Goal: Find specific page/section: Find specific page/section

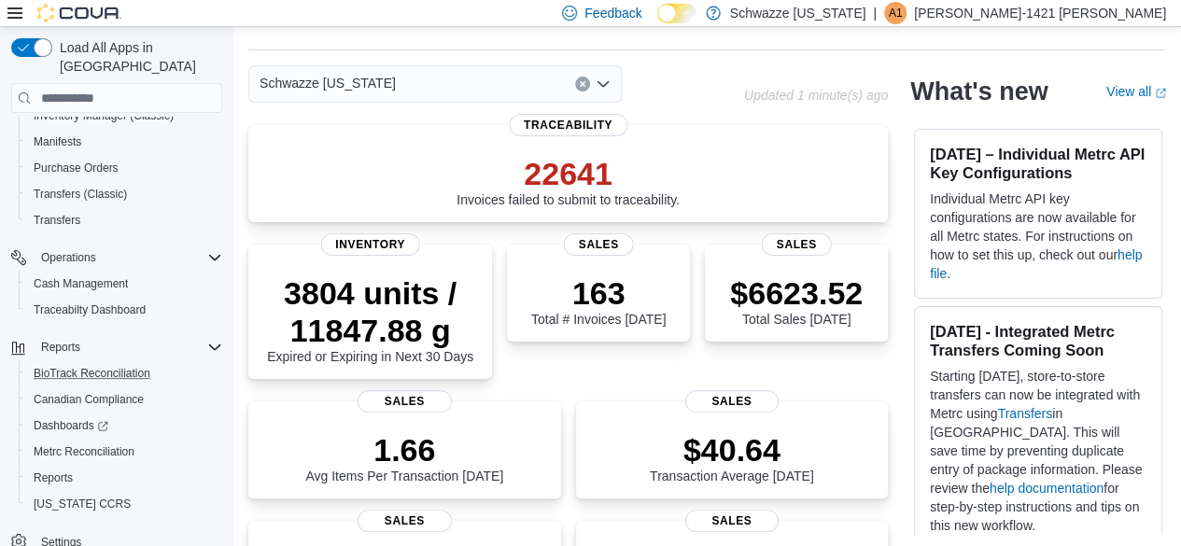
scroll to position [56, 0]
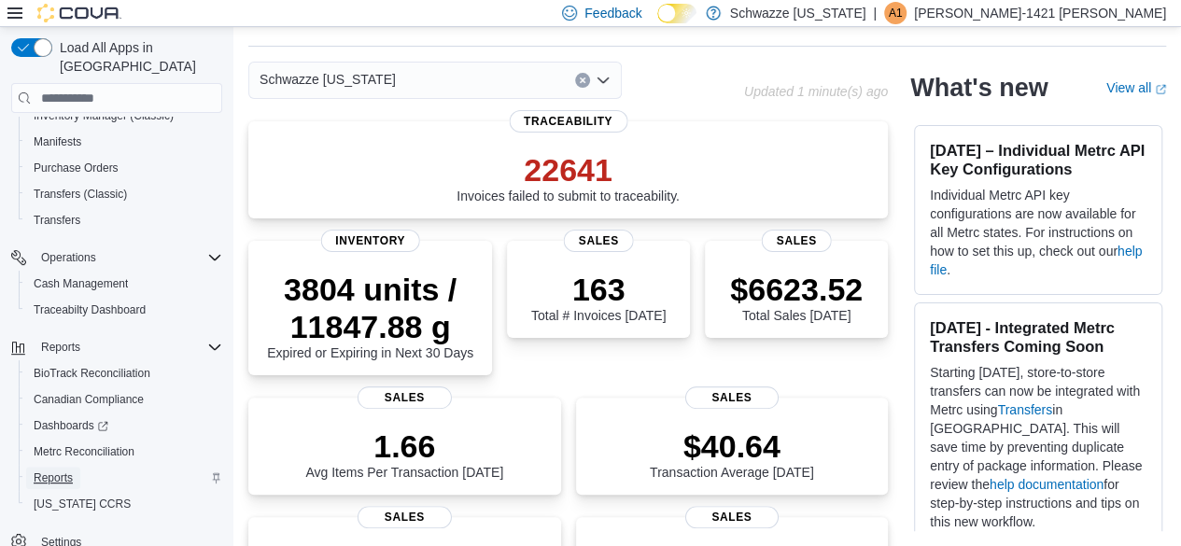
click at [46, 471] on span "Reports" at bounding box center [53, 478] width 39 height 15
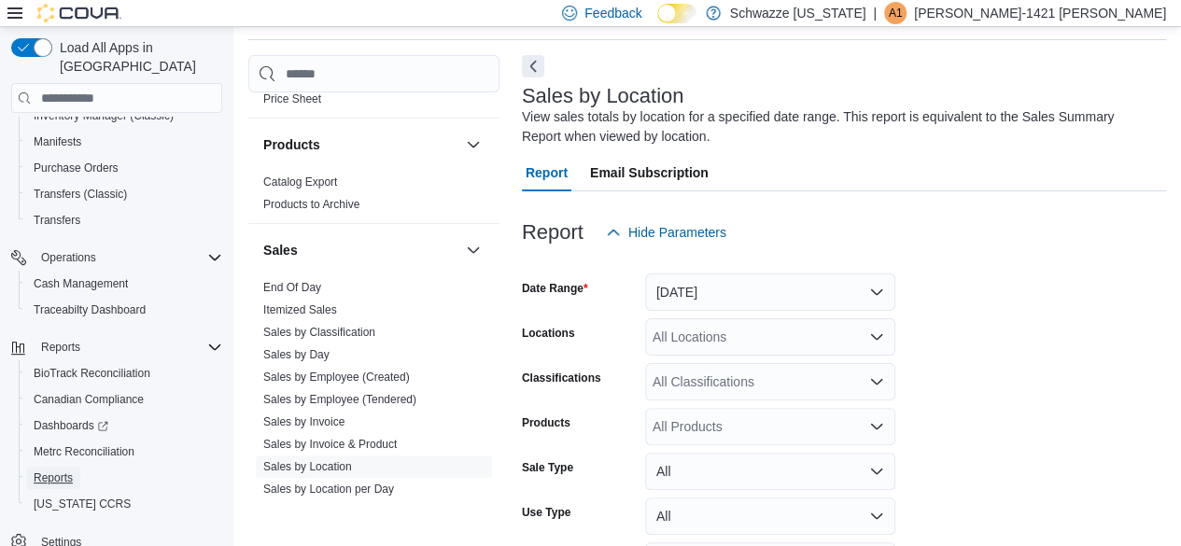
scroll to position [1307, 0]
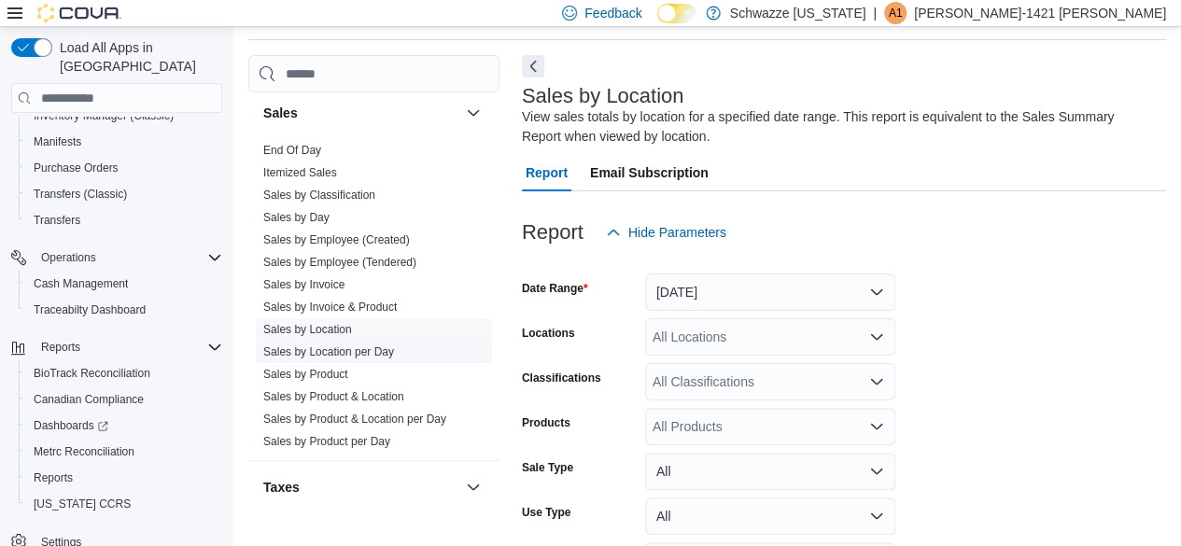
click at [353, 352] on link "Sales by Location per Day" at bounding box center [328, 351] width 131 height 13
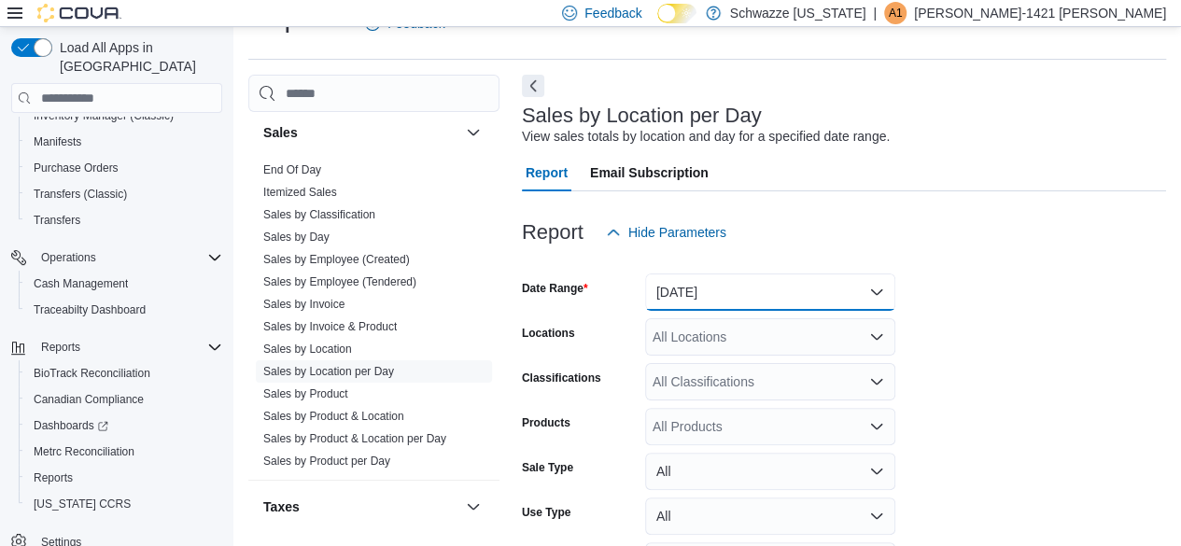
click at [760, 296] on button "Yesterday" at bounding box center [770, 292] width 250 height 37
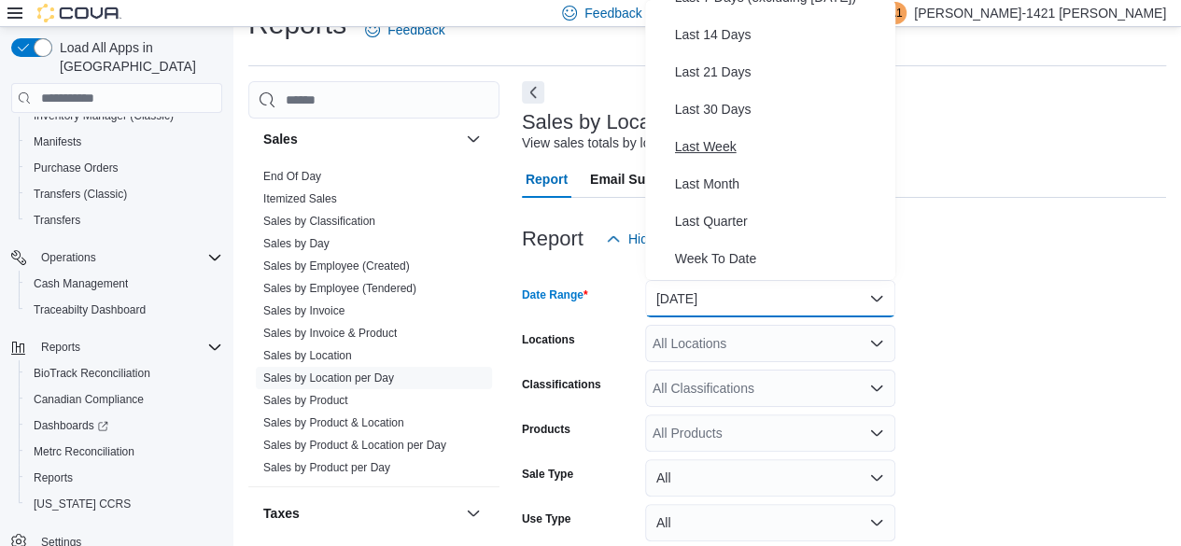
scroll to position [280, 0]
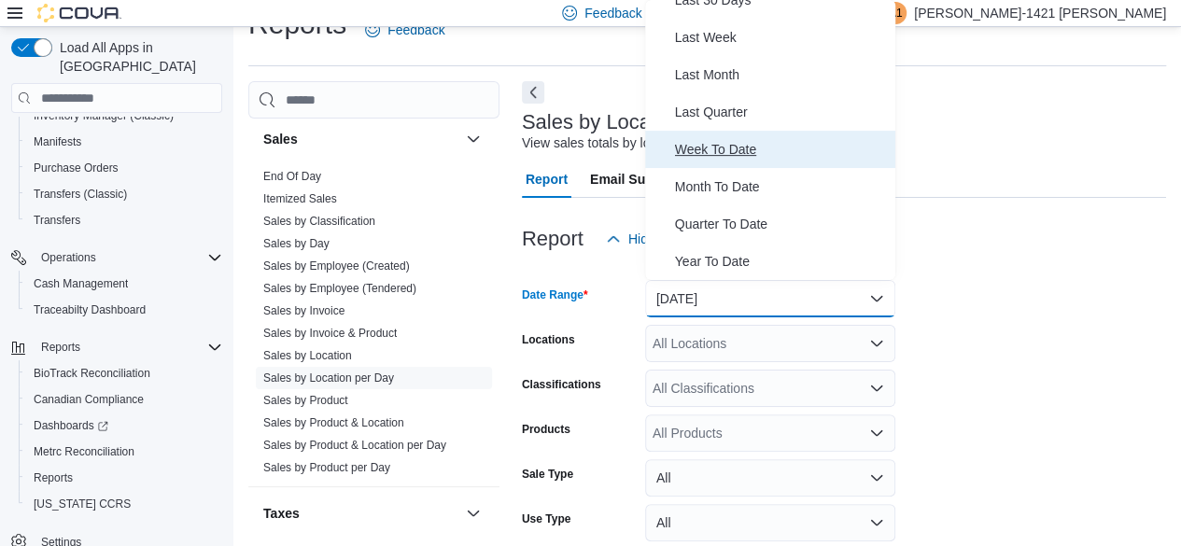
click at [724, 154] on span "Week To Date" at bounding box center [781, 149] width 213 height 22
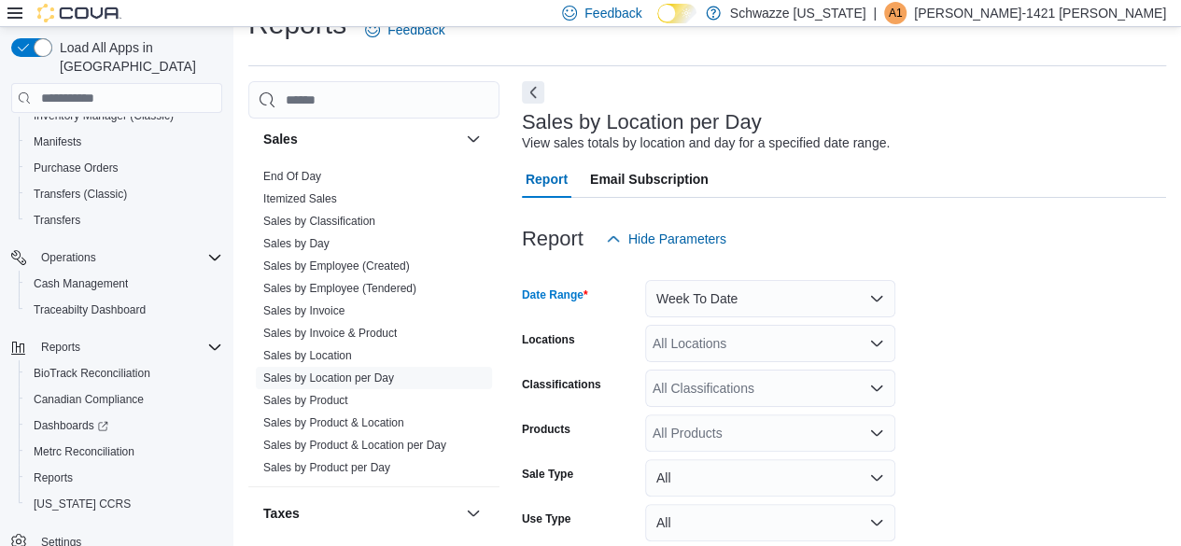
click at [728, 357] on div "All Locations" at bounding box center [770, 343] width 250 height 37
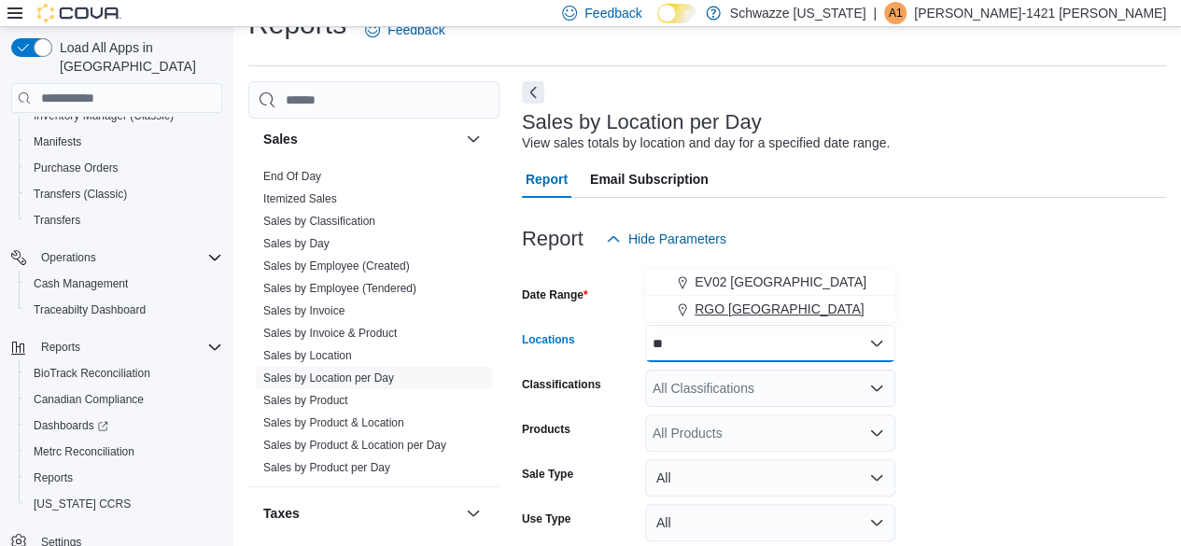
type input "**"
click at [726, 307] on span "RGO 6 Northeast Heights" at bounding box center [780, 309] width 170 height 19
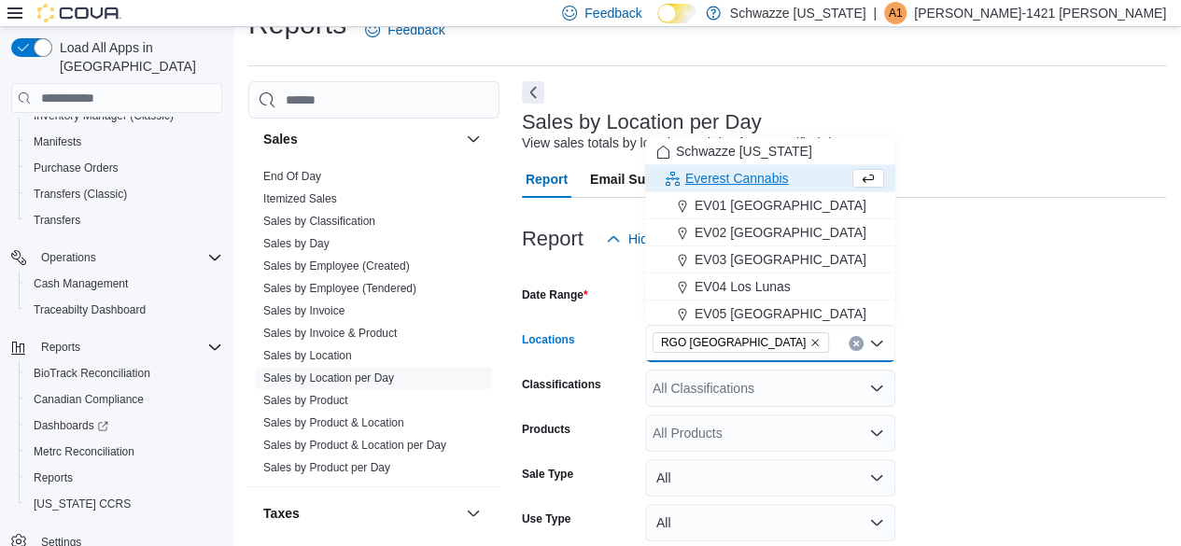
click at [965, 276] on div at bounding box center [844, 269] width 644 height 22
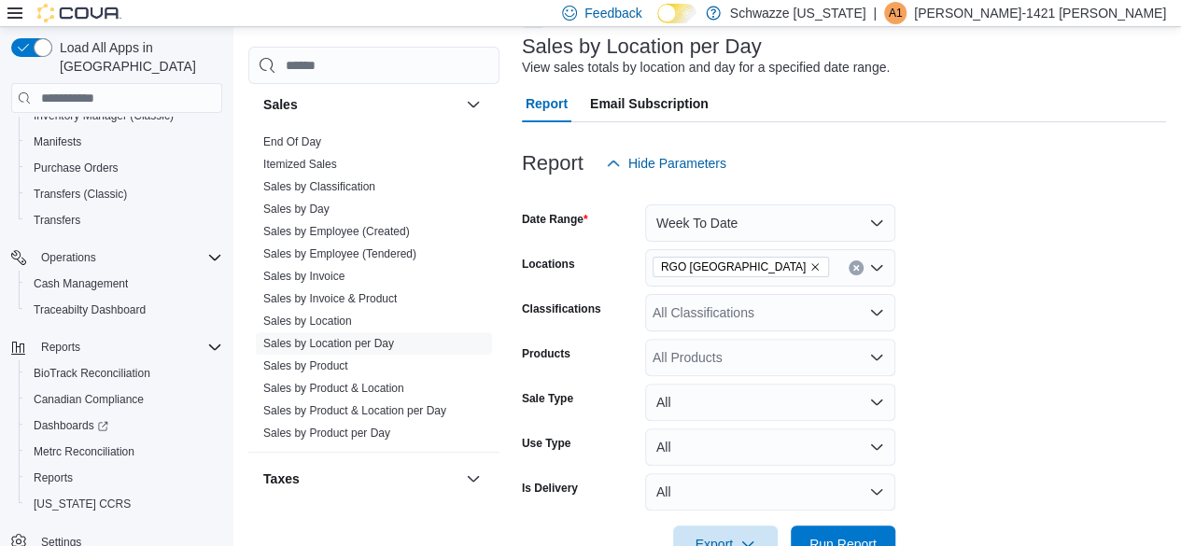
scroll to position [166, 0]
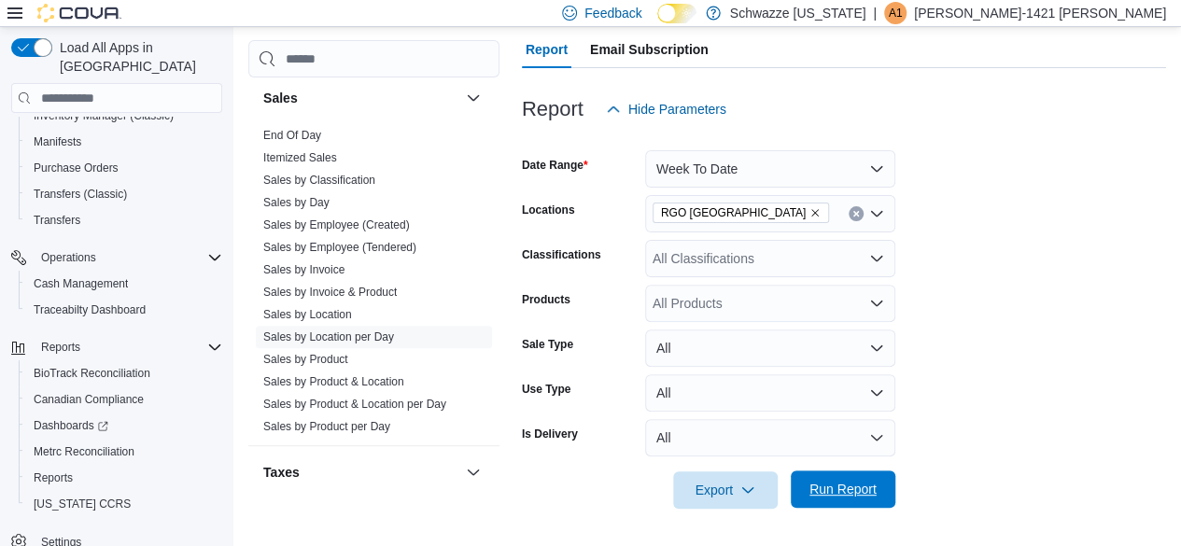
click at [868, 489] on span "Run Report" at bounding box center [842, 489] width 67 height 19
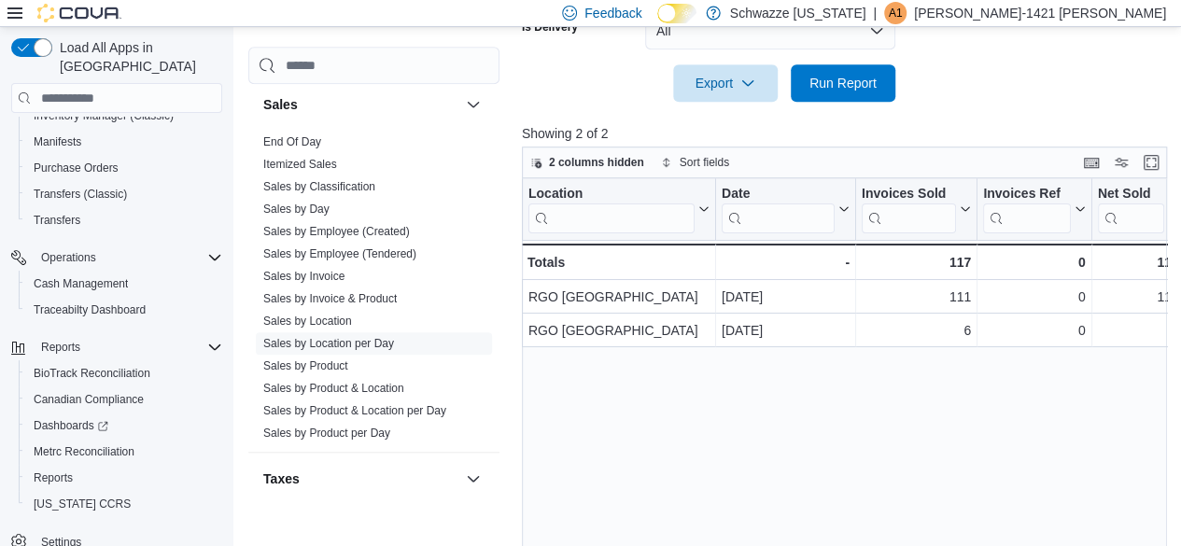
scroll to position [626, 0]
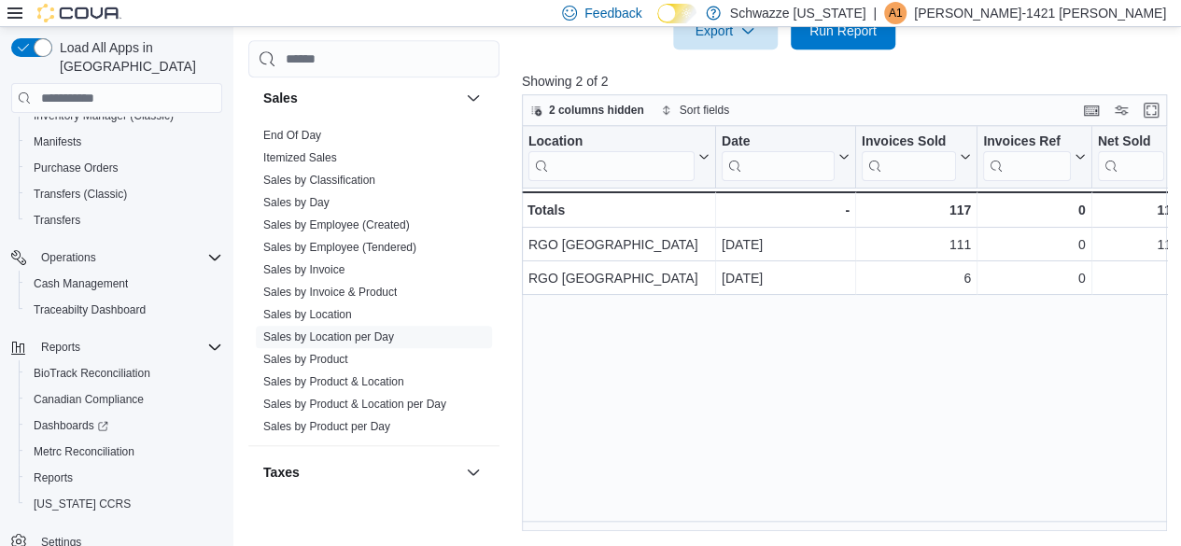
click at [1166, 531] on div "Location Click to view column header actions Date Click to view column header a…" at bounding box center [848, 329] width 652 height 406
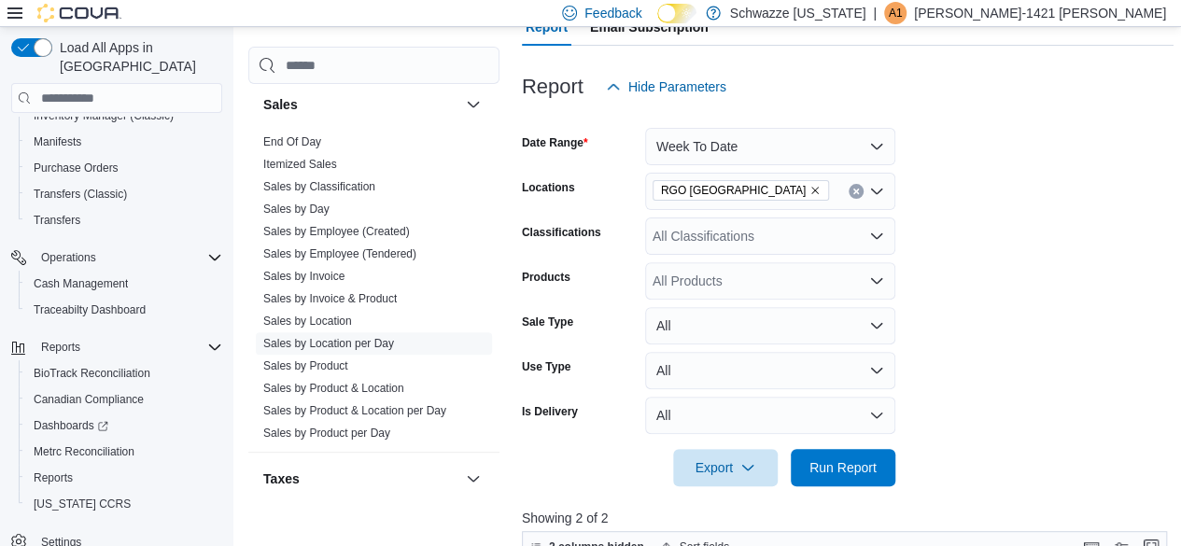
scroll to position [159, 0]
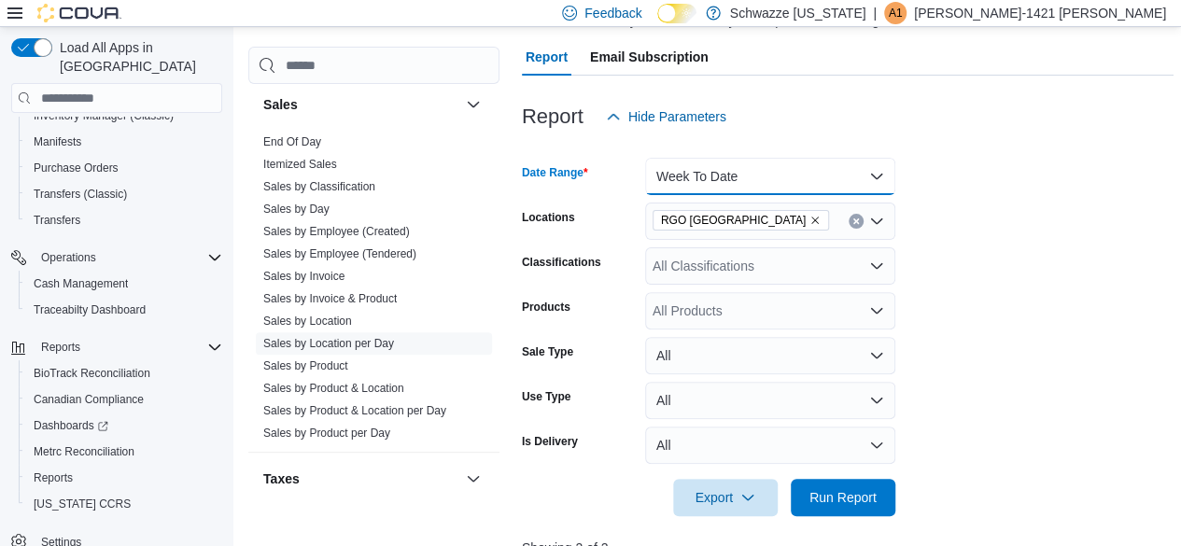
click at [729, 173] on button "Week To Date" at bounding box center [770, 176] width 250 height 37
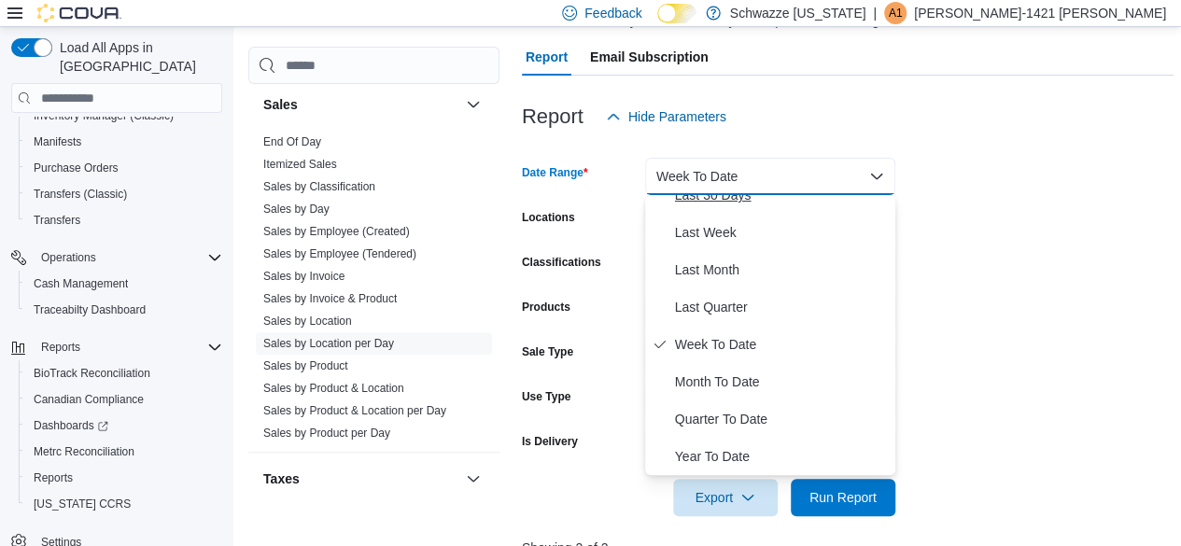
scroll to position [93, 0]
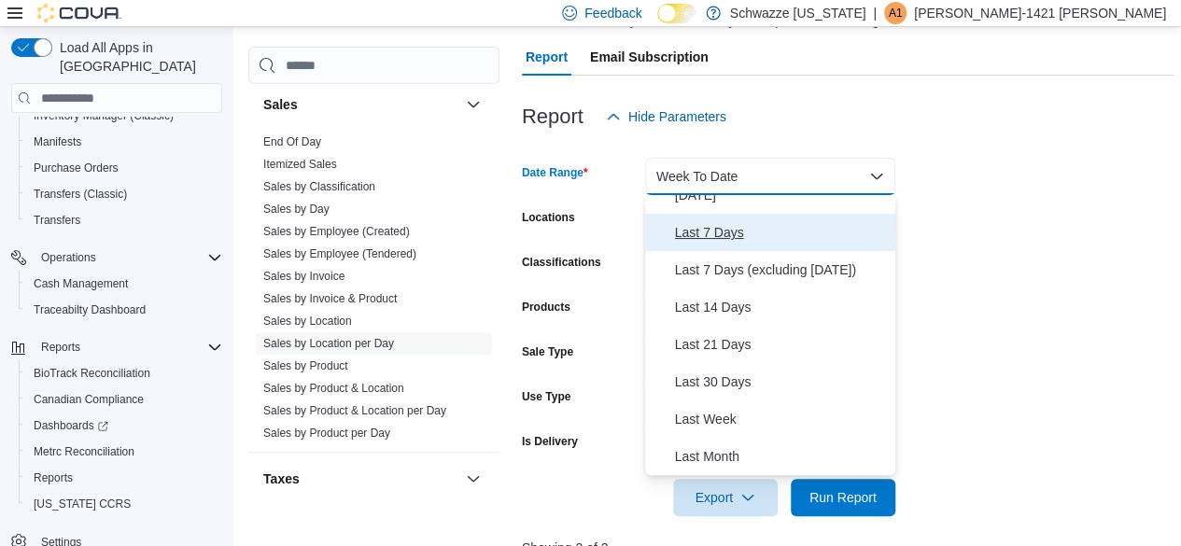
click at [713, 231] on span "Last 7 Days" at bounding box center [781, 232] width 213 height 22
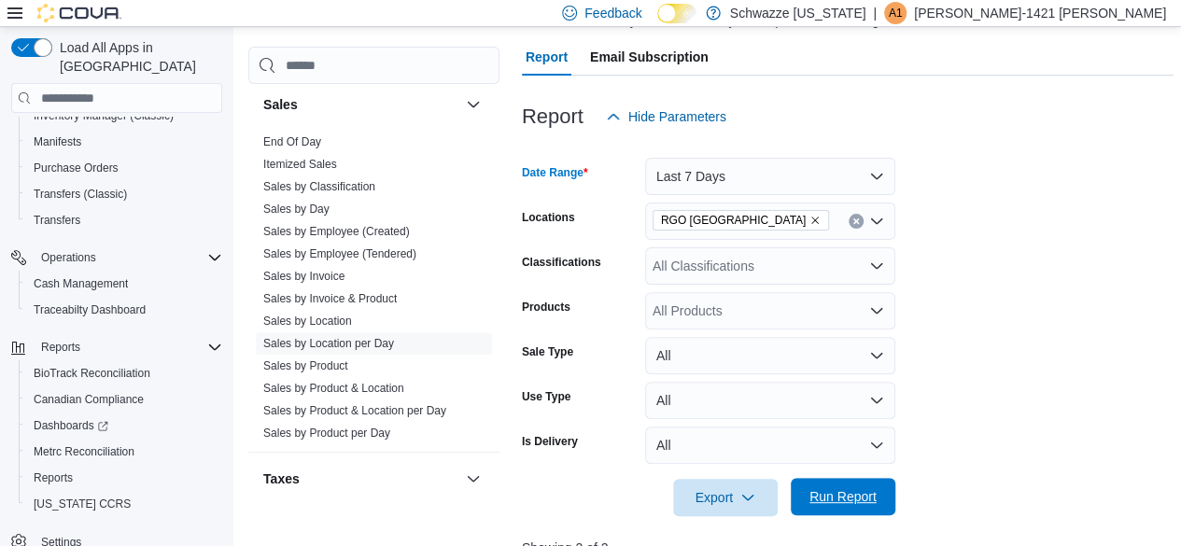
click at [853, 488] on span "Run Report" at bounding box center [842, 496] width 67 height 19
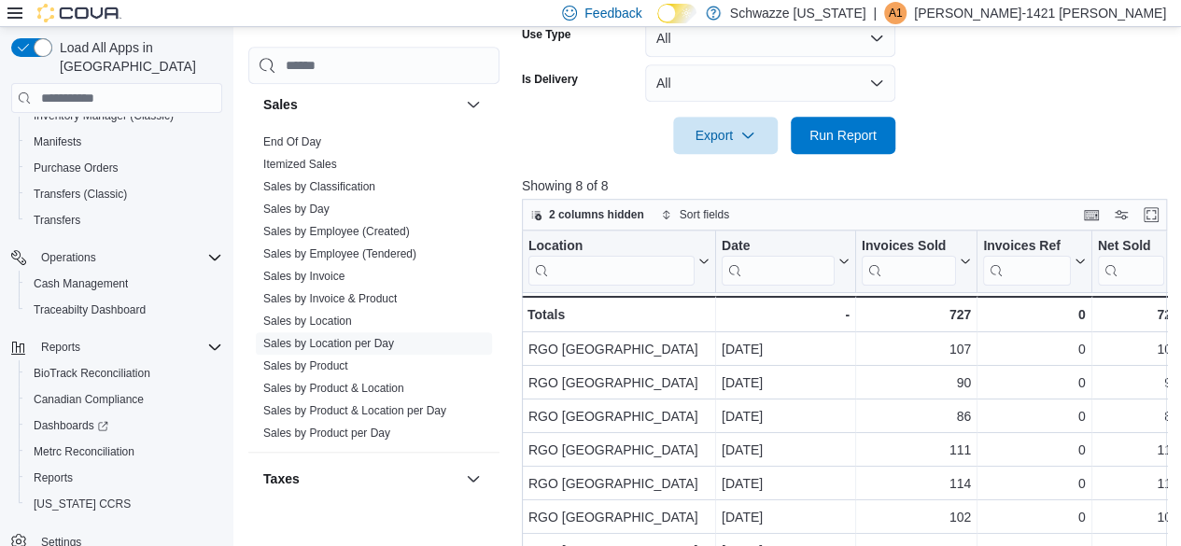
scroll to position [626, 0]
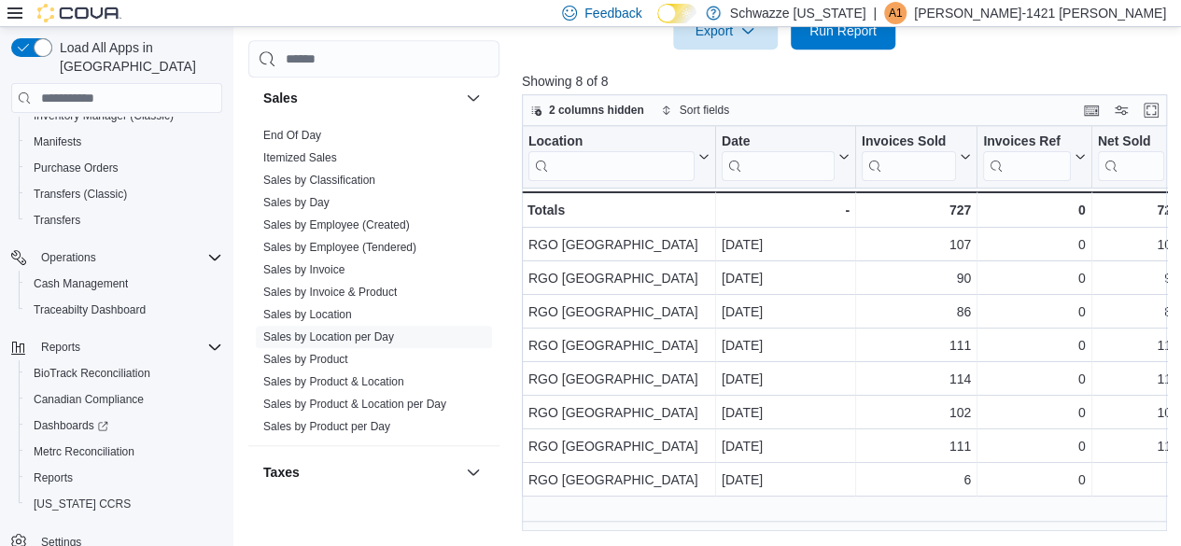
drag, startPoint x: 639, startPoint y: 533, endPoint x: 689, endPoint y: 531, distance: 50.4
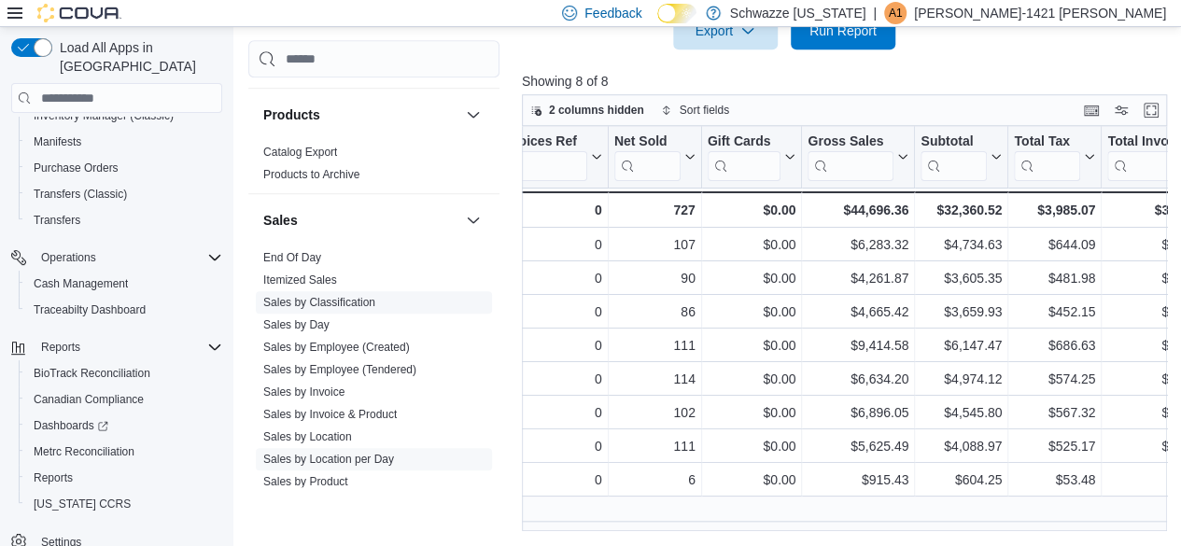
scroll to position [1214, 0]
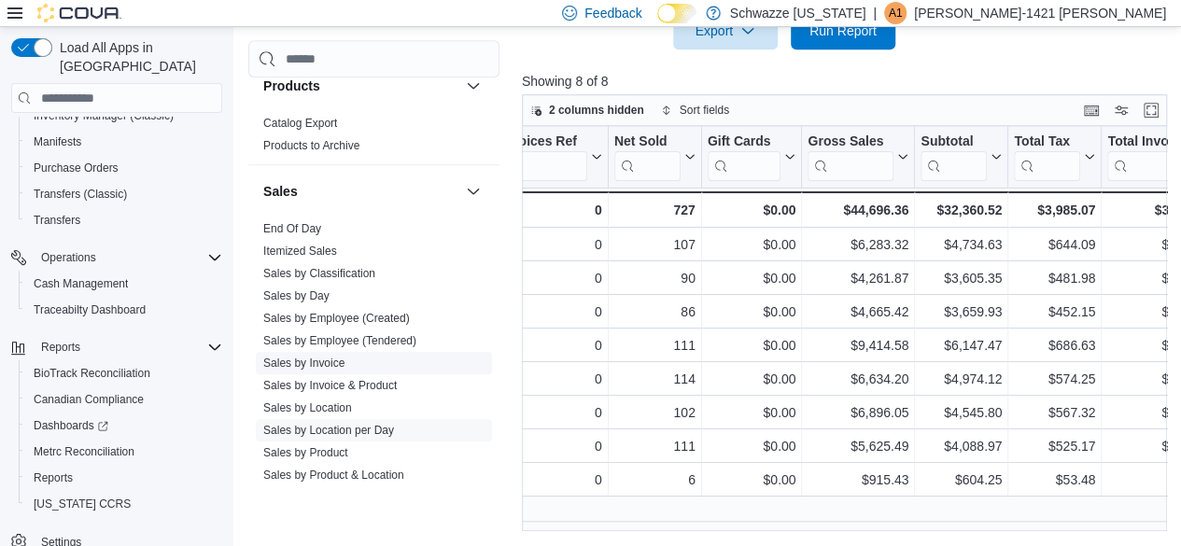
click at [316, 361] on link "Sales by Invoice" at bounding box center [303, 363] width 81 height 13
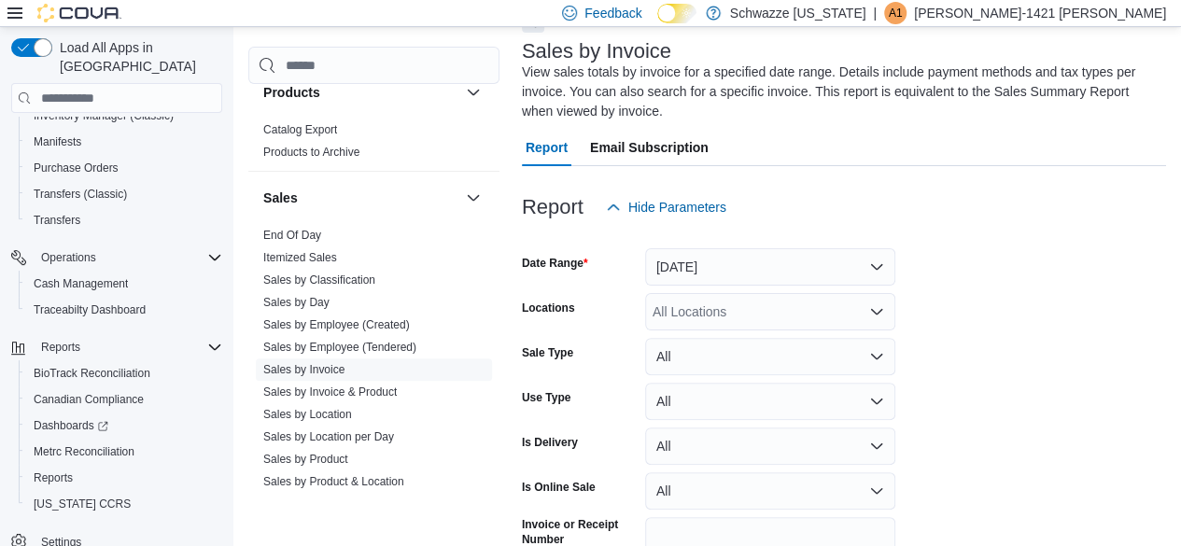
scroll to position [82, 0]
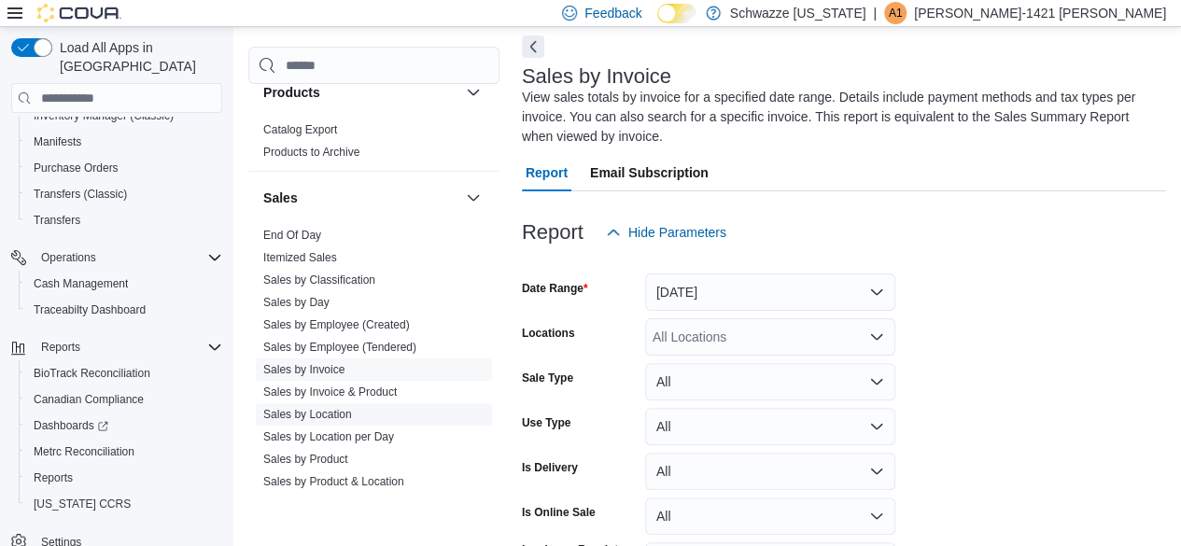
click at [321, 414] on link "Sales by Location" at bounding box center [307, 414] width 89 height 13
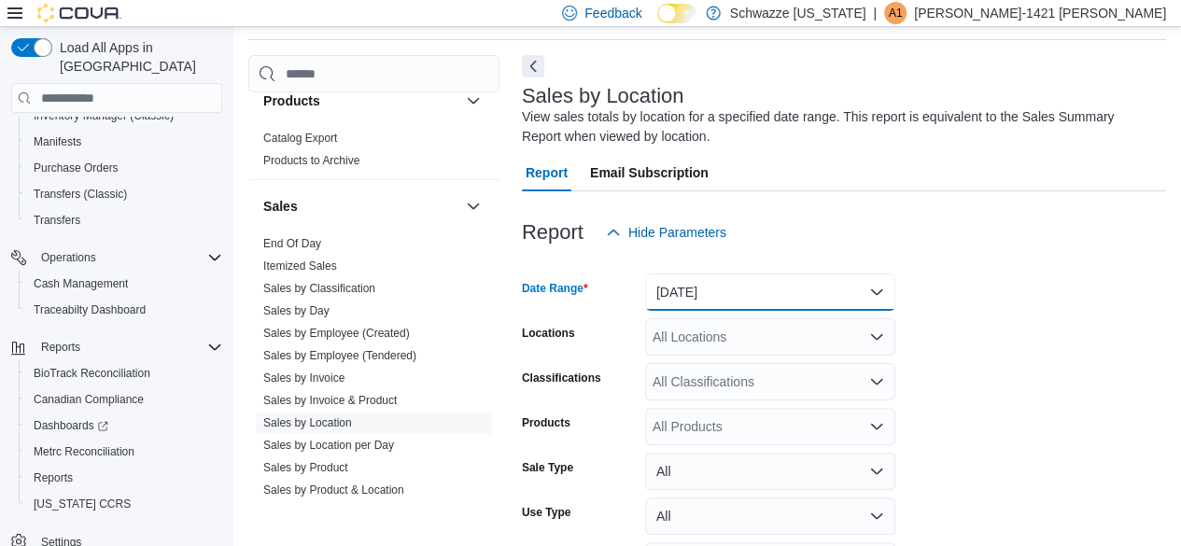
click at [688, 288] on button "Yesterday" at bounding box center [770, 292] width 250 height 37
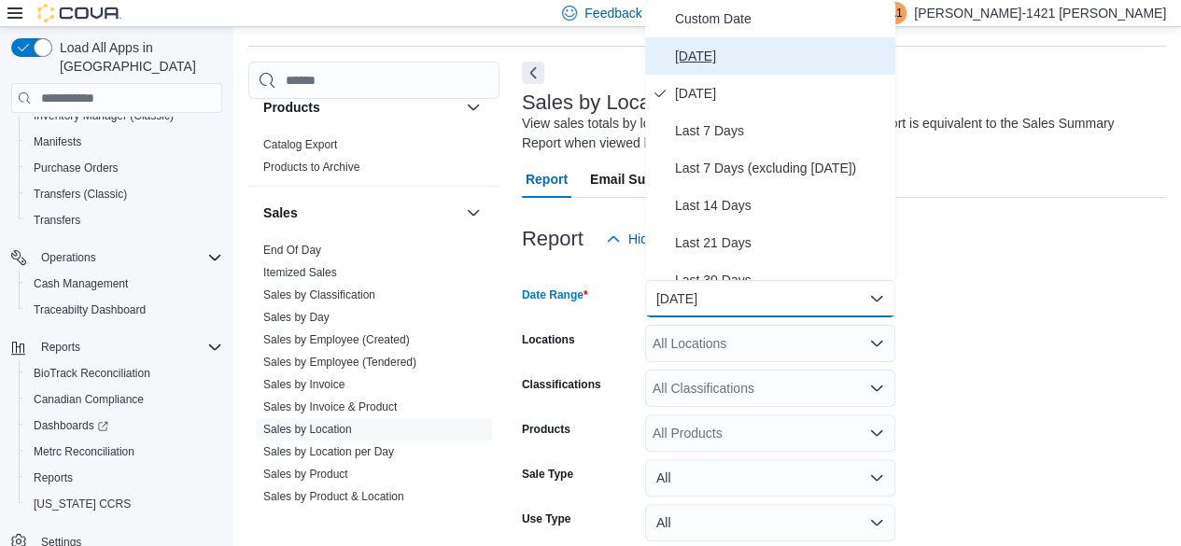
click at [693, 59] on span "Today" at bounding box center [781, 56] width 213 height 22
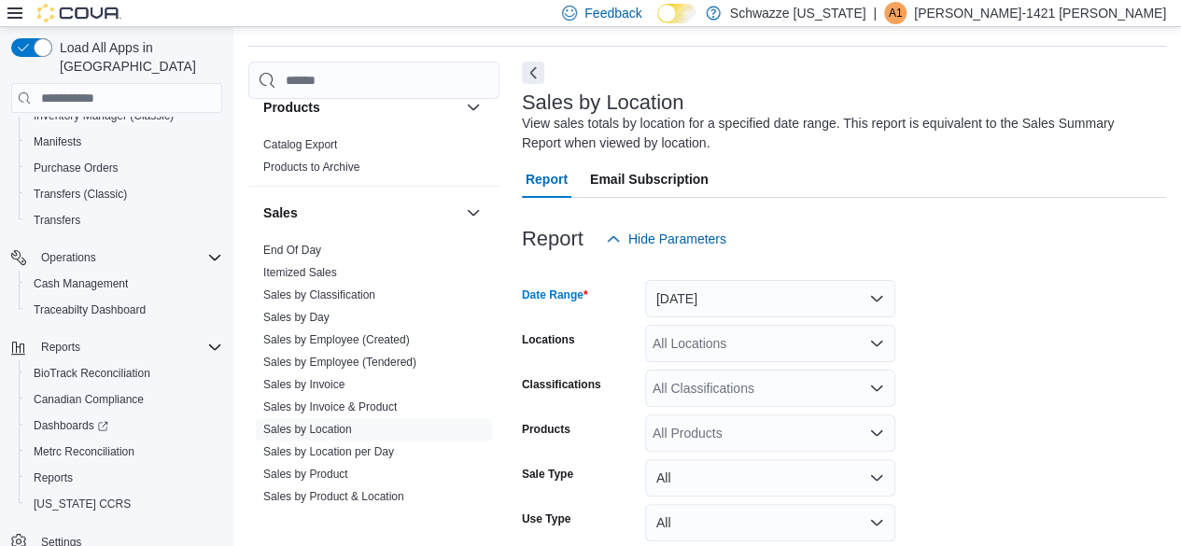
click at [950, 324] on form "Date Range Today Locations All Locations Classifications All Classifications Pr…" at bounding box center [844, 448] width 644 height 381
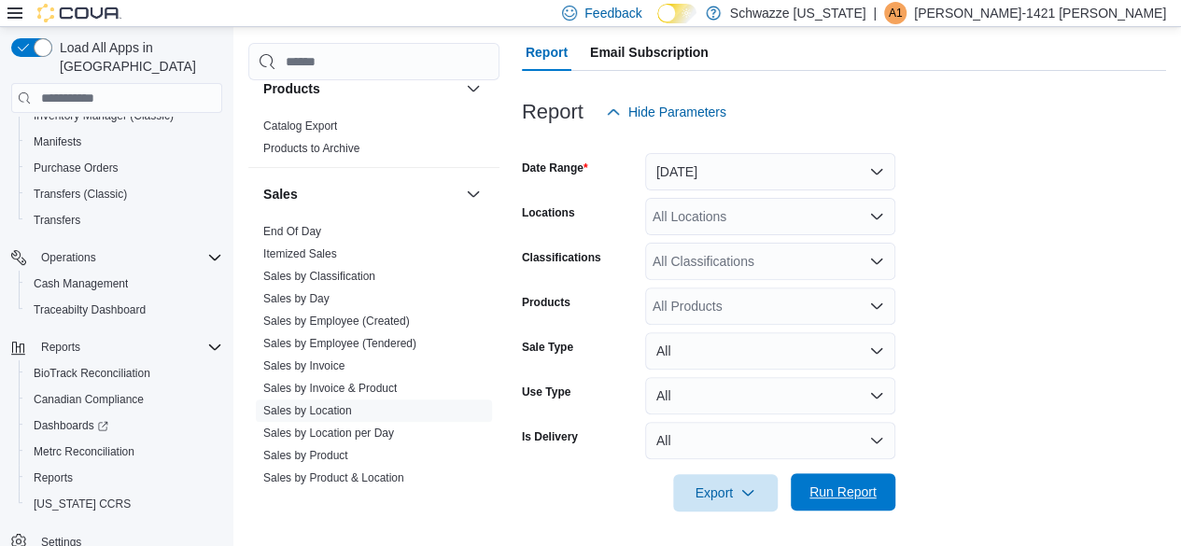
scroll to position [185, 0]
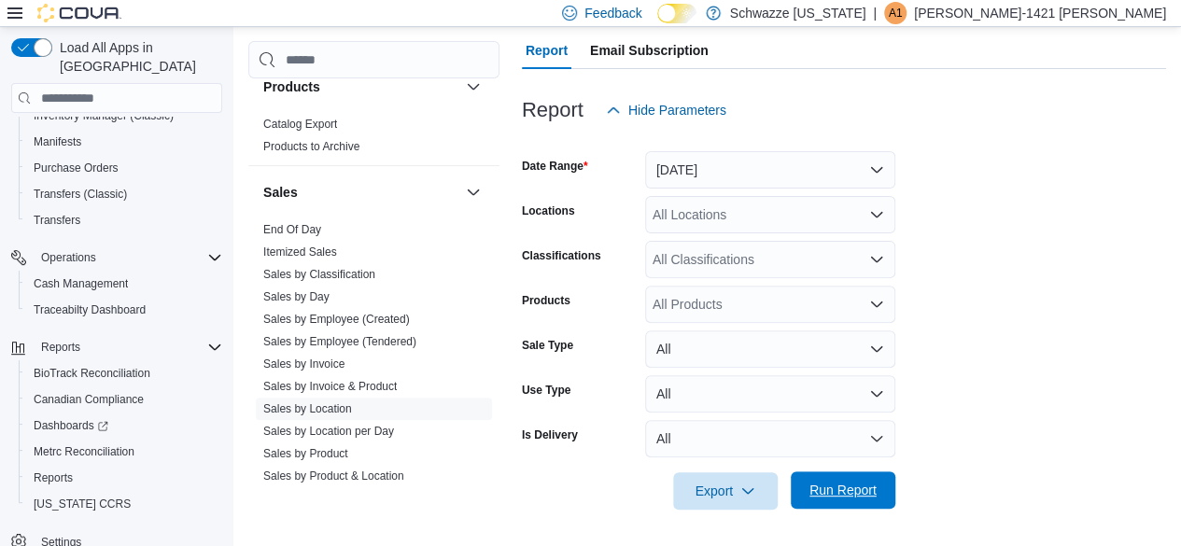
click at [851, 489] on span "Run Report" at bounding box center [842, 490] width 67 height 19
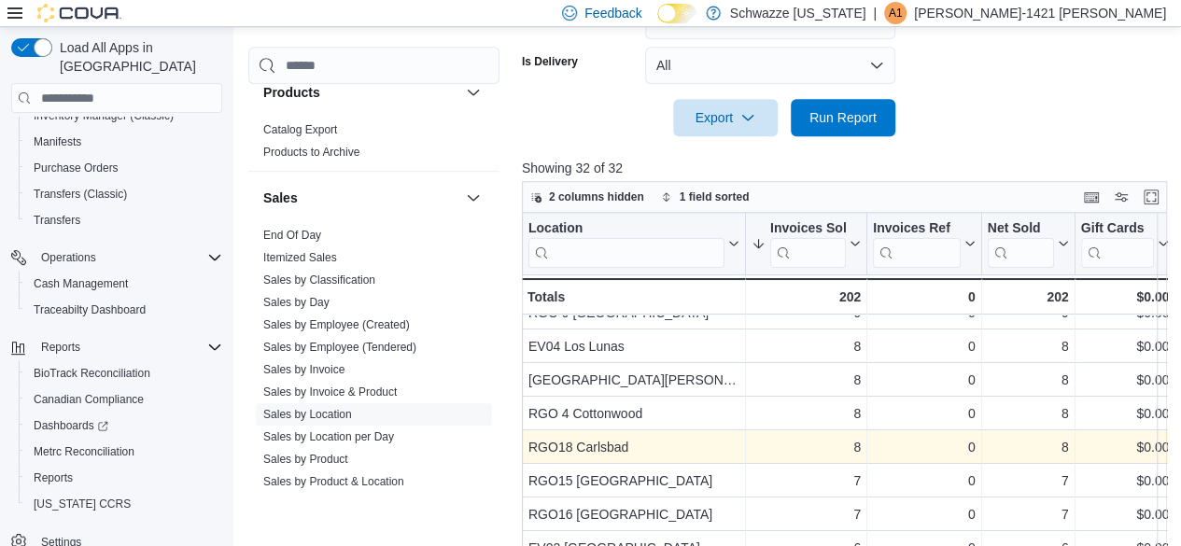
scroll to position [280, 0]
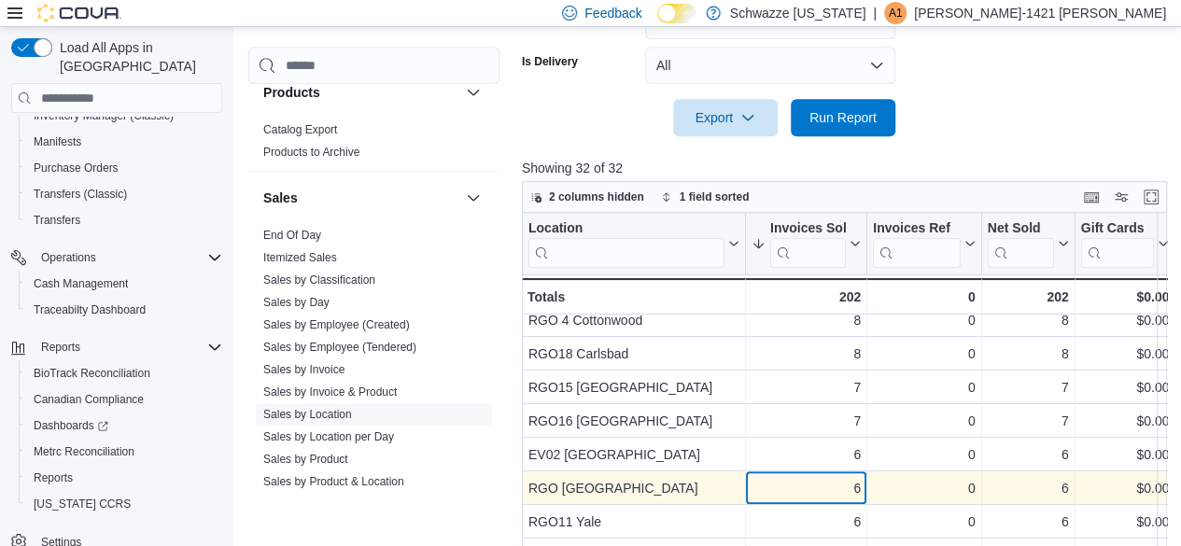
click at [761, 489] on div "6" at bounding box center [806, 488] width 109 height 22
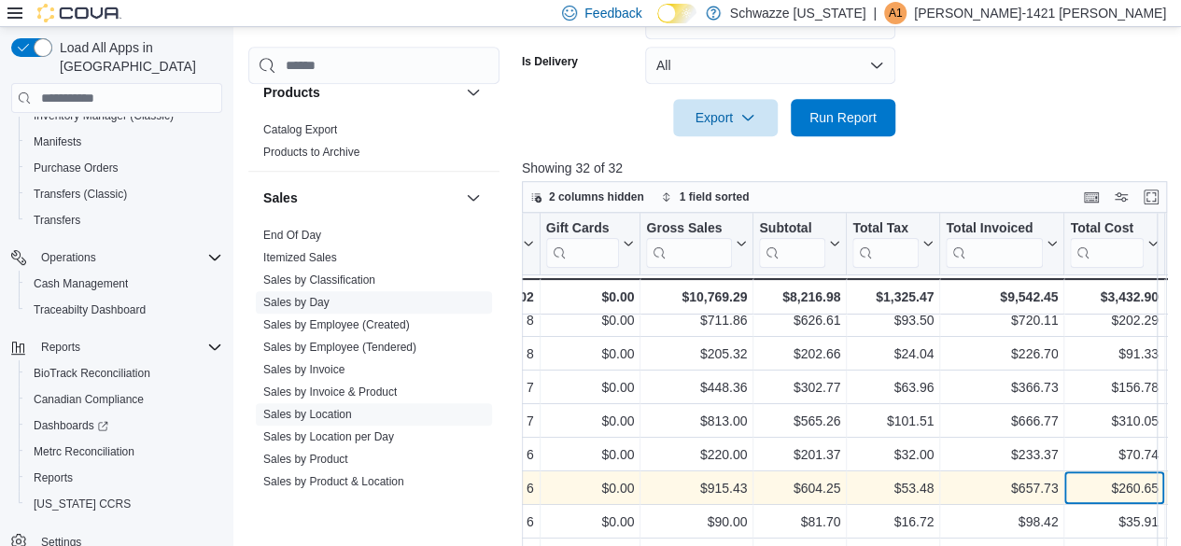
scroll to position [465, 0]
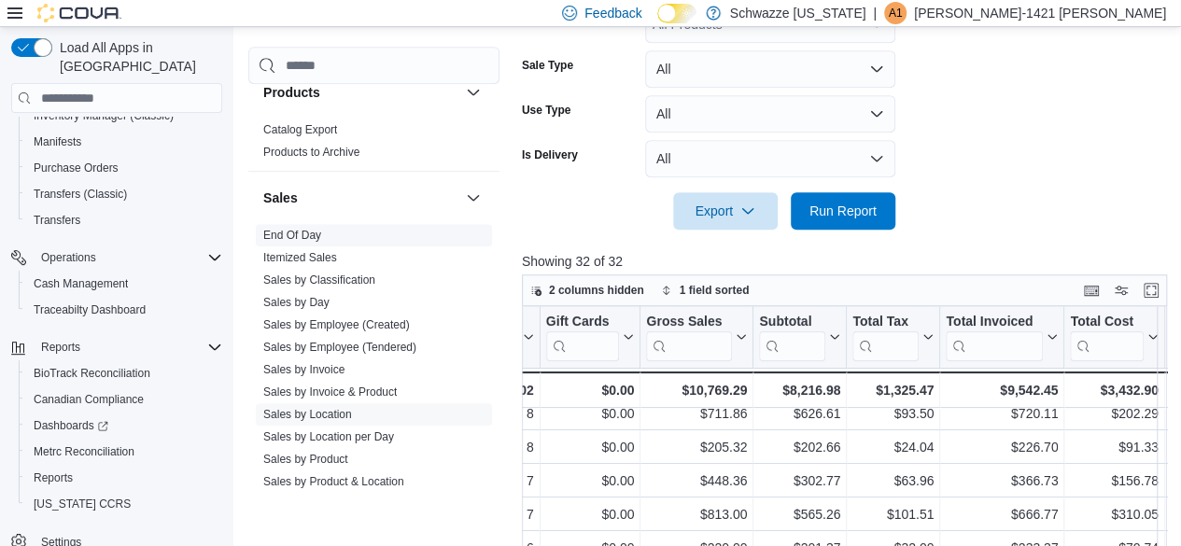
click at [308, 234] on link "End Of Day" at bounding box center [292, 235] width 58 height 13
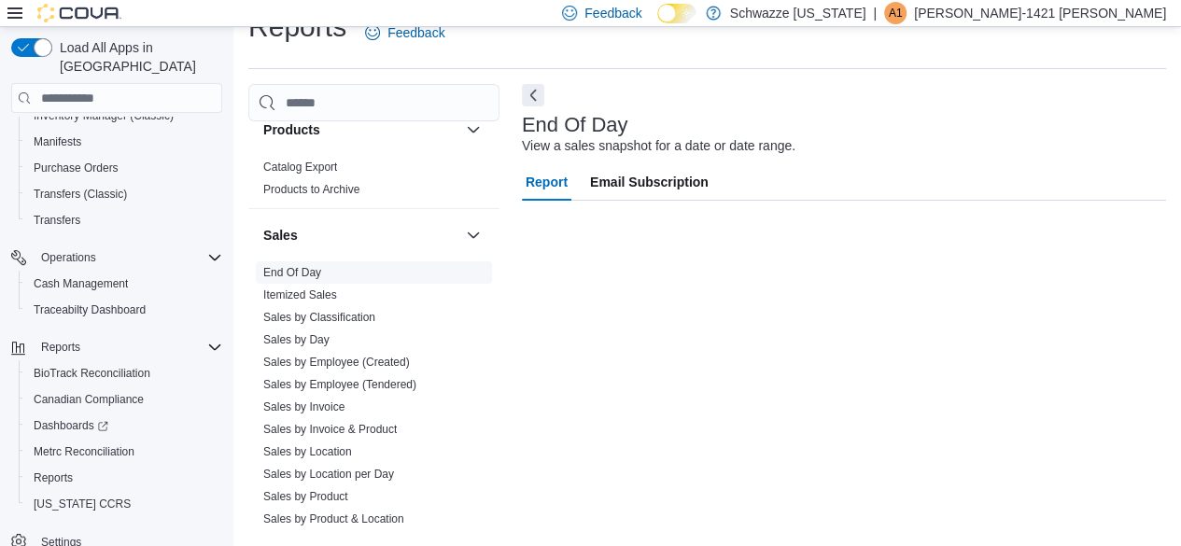
scroll to position [34, 0]
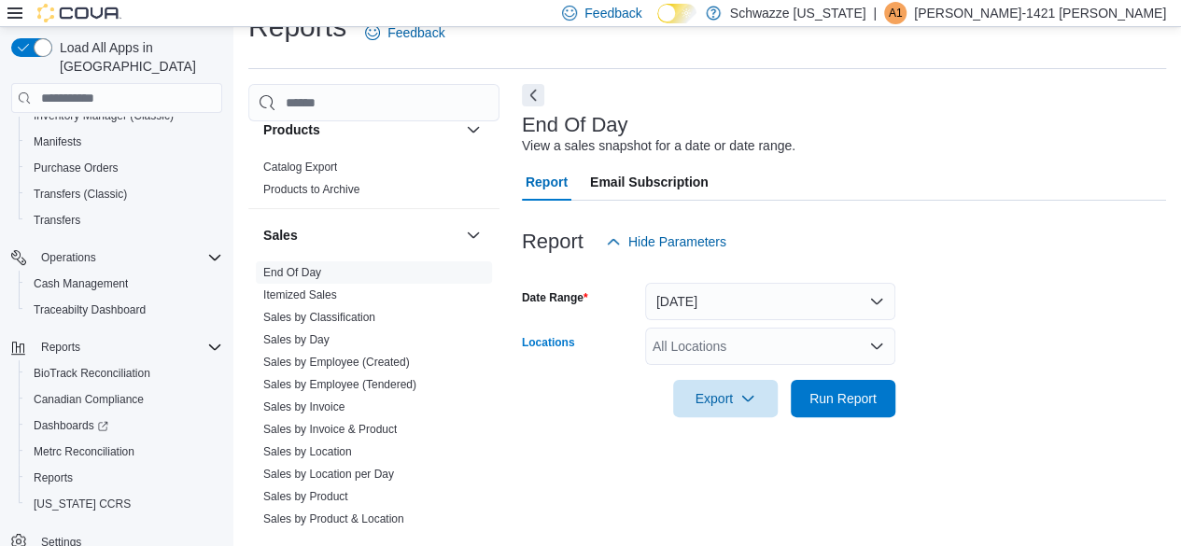
click at [726, 359] on div "All Locations" at bounding box center [770, 346] width 250 height 37
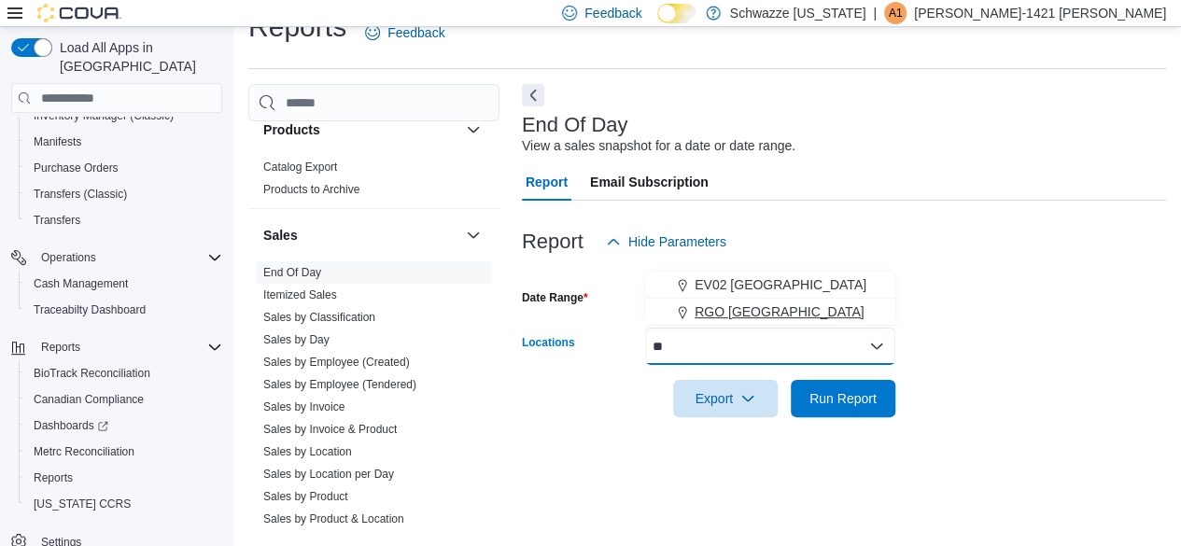
type input "**"
click at [751, 309] on span "RGO 6 Northeast Heights" at bounding box center [780, 311] width 170 height 19
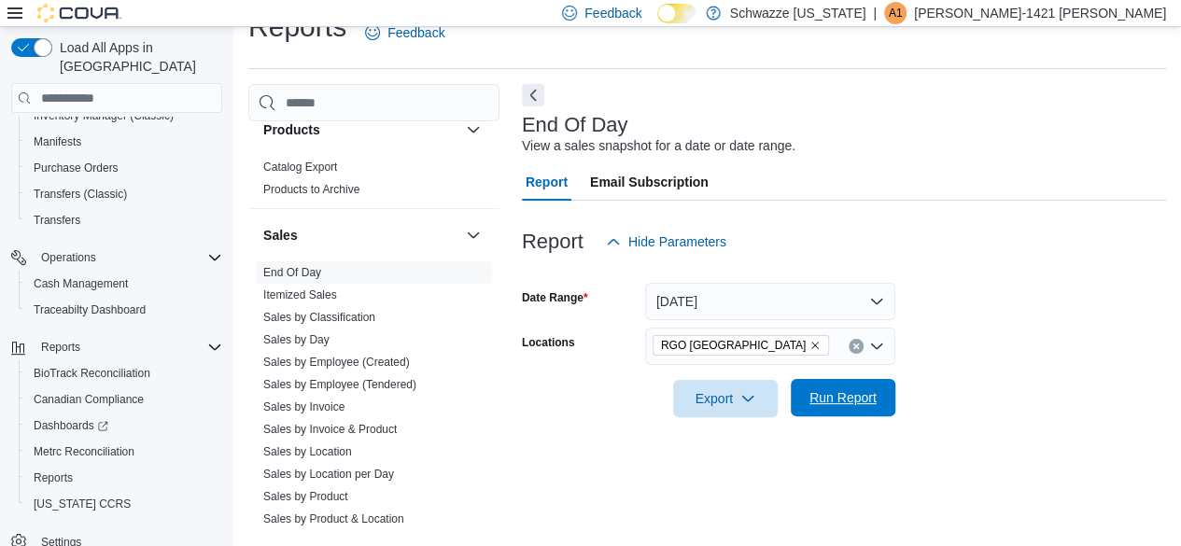
click at [815, 396] on span "Run Report" at bounding box center [842, 397] width 67 height 19
